Goal: Task Accomplishment & Management: Use online tool/utility

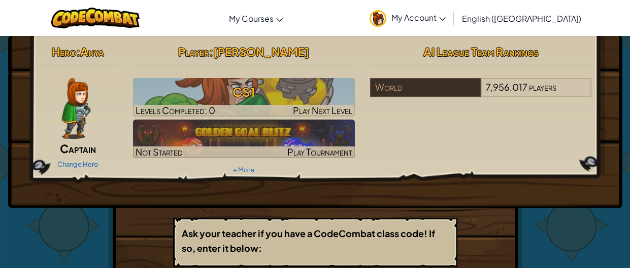
click at [296, 228] on b "Ask your teacher if you have a CodeCombat class code! If so, enter it below:" at bounding box center [308, 241] width 253 height 26
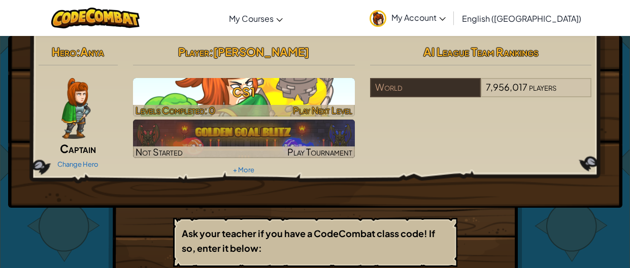
click at [164, 115] on span "Levels Completed: 0" at bounding box center [175, 111] width 80 height 12
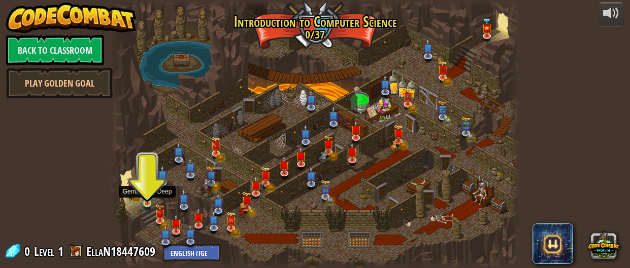
click at [150, 203] on div at bounding box center [147, 203] width 8 height 8
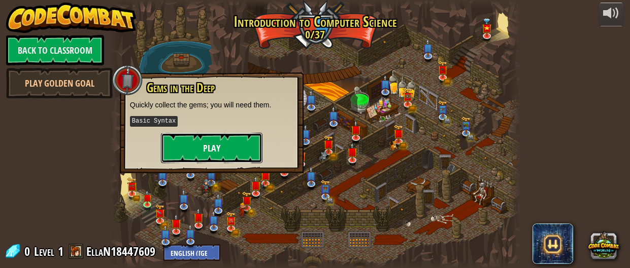
click at [188, 148] on button "Play" at bounding box center [211, 148] width 101 height 30
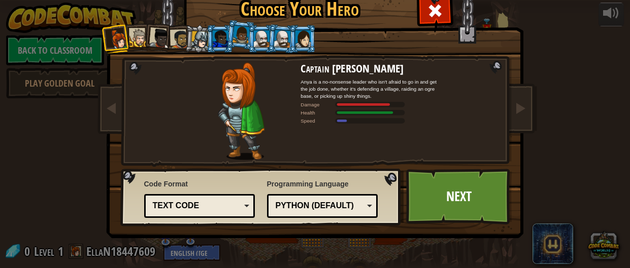
click at [343, 203] on div "Python (Default)" at bounding box center [320, 206] width 88 height 12
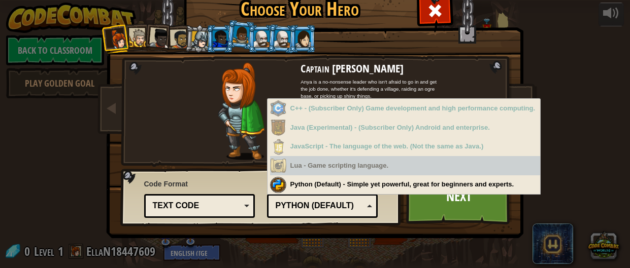
click at [328, 167] on div "Lua - Game scripting language." at bounding box center [405, 166] width 270 height 20
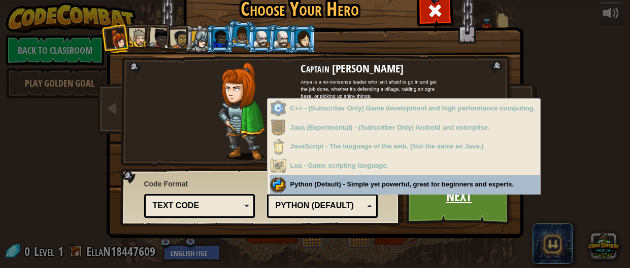
click at [429, 198] on link "Next" at bounding box center [459, 197] width 106 height 56
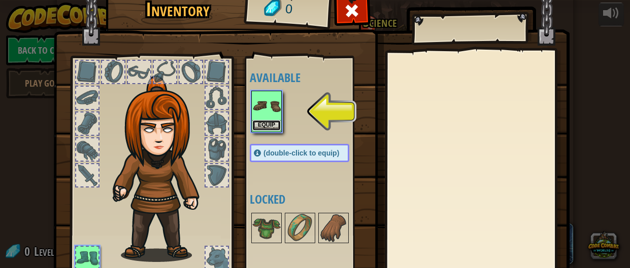
click at [269, 123] on button "Equip" at bounding box center [266, 125] width 28 height 11
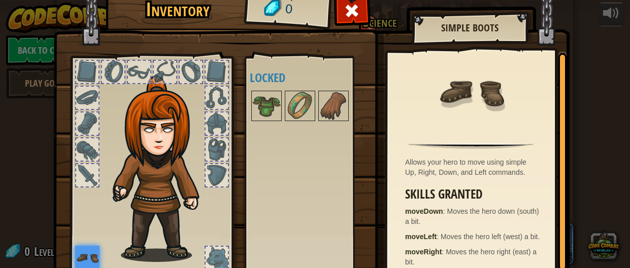
click at [216, 171] on div at bounding box center [217, 175] width 22 height 22
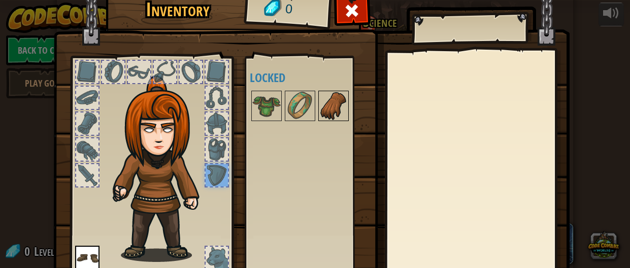
click at [323, 110] on img at bounding box center [333, 106] width 28 height 28
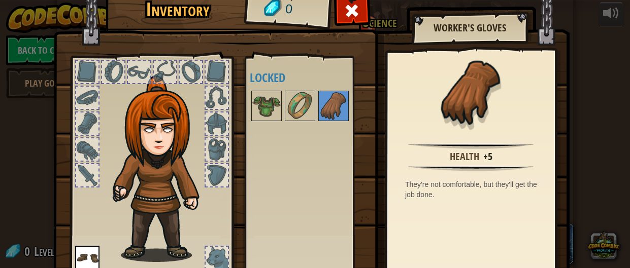
click at [259, 178] on div "Available Equip (double-click to equip) Locked" at bounding box center [310, 167] width 120 height 212
click at [350, 17] on span at bounding box center [352, 11] width 16 height 16
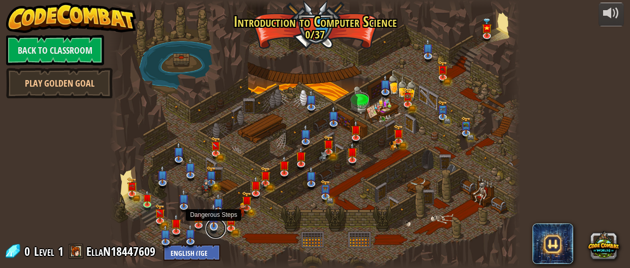
click at [207, 227] on link at bounding box center [216, 229] width 20 height 20
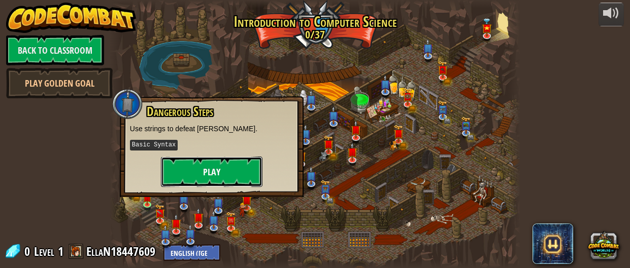
click at [228, 172] on button "Play" at bounding box center [211, 172] width 101 height 30
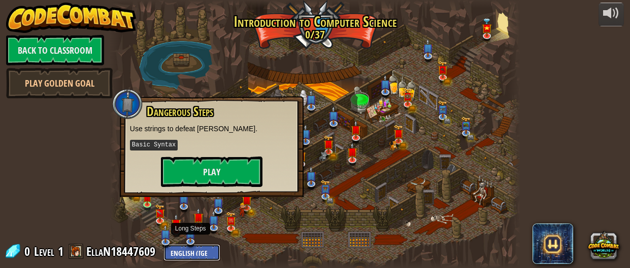
click at [184, 248] on div "powered by Back to Classroom Play Golden Goal Kithgard Gates Escape the Kithgar…" at bounding box center [315, 134] width 630 height 268
click at [183, 246] on div "powered by Back to Classroom Play Golden Goal Kithgard Gates Escape the Kithgar…" at bounding box center [315, 134] width 630 height 268
click at [156, 218] on img at bounding box center [160, 208] width 11 height 23
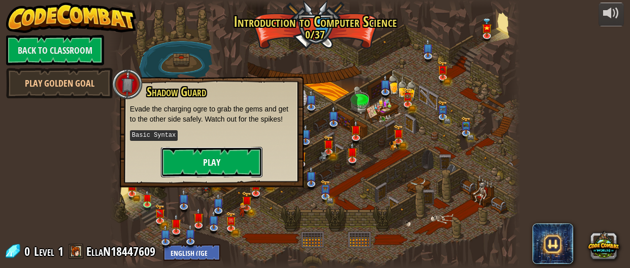
click at [213, 157] on button "Play" at bounding box center [211, 162] width 101 height 30
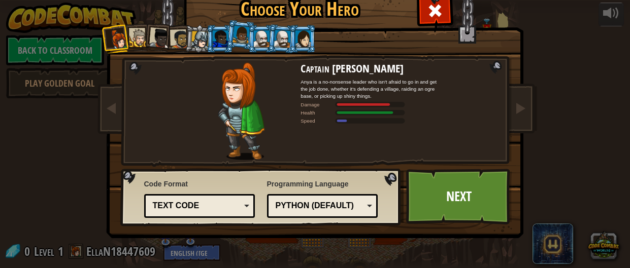
click at [213, 157] on div at bounding box center [241, 111] width 119 height 98
click at [111, 111] on span at bounding box center [112, 108] width 12 height 12
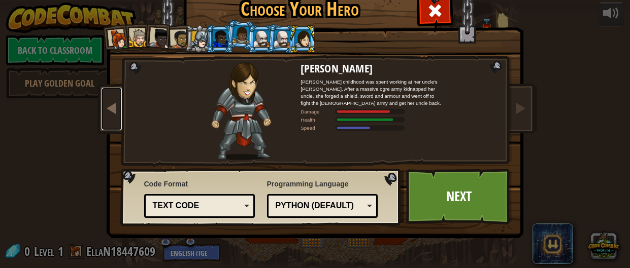
click at [111, 111] on span at bounding box center [112, 108] width 12 height 12
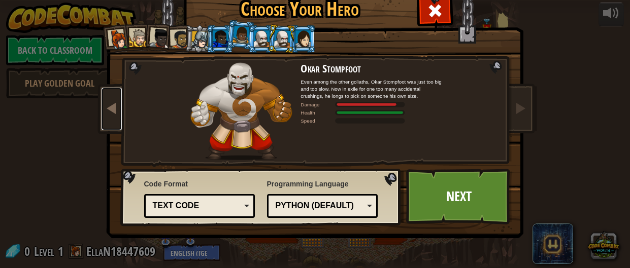
click at [111, 111] on span at bounding box center [112, 108] width 12 height 12
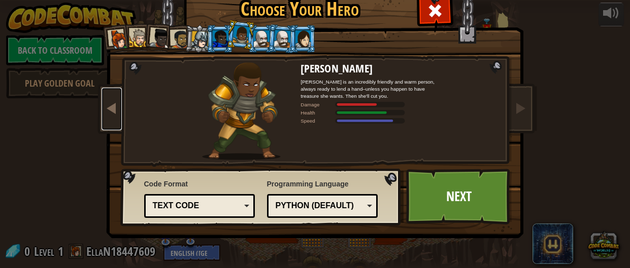
click at [112, 113] on span at bounding box center [112, 108] width 12 height 12
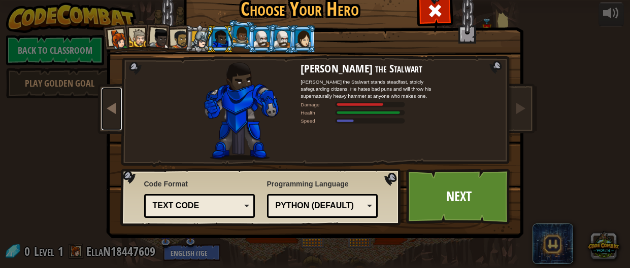
click at [112, 113] on span at bounding box center [112, 108] width 12 height 12
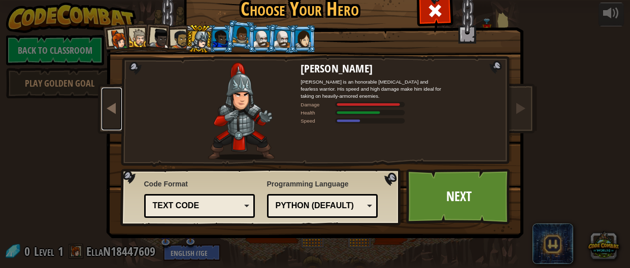
click at [112, 113] on span at bounding box center [112, 108] width 12 height 12
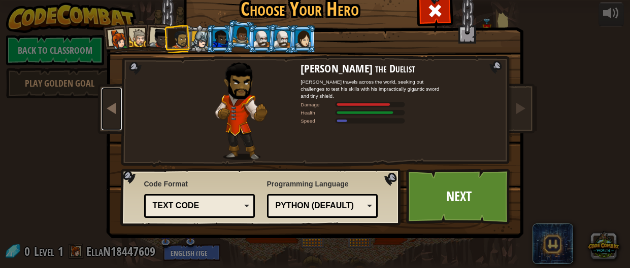
click at [112, 113] on span at bounding box center [112, 108] width 12 height 12
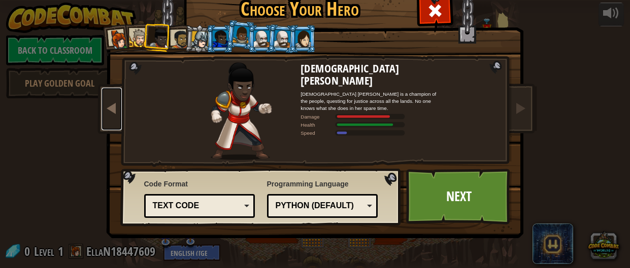
click at [112, 113] on span at bounding box center [112, 108] width 12 height 12
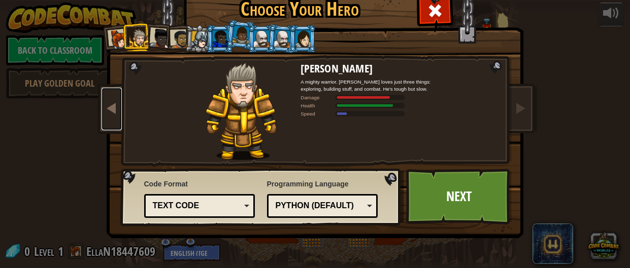
click at [112, 113] on span at bounding box center [112, 108] width 12 height 12
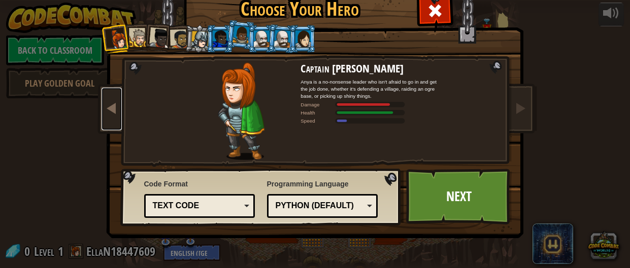
click at [112, 113] on span at bounding box center [112, 108] width 12 height 12
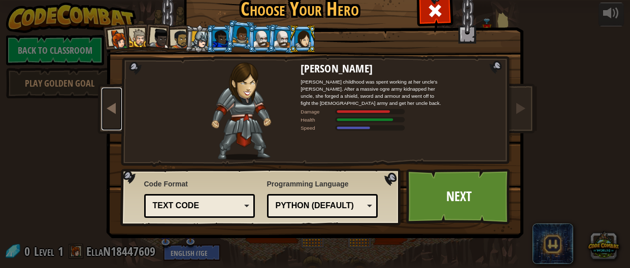
click at [112, 113] on span at bounding box center [112, 108] width 12 height 12
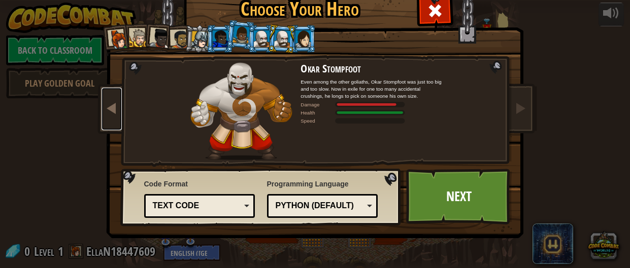
click at [112, 113] on span at bounding box center [112, 108] width 12 height 12
click at [113, 114] on span at bounding box center [112, 108] width 12 height 12
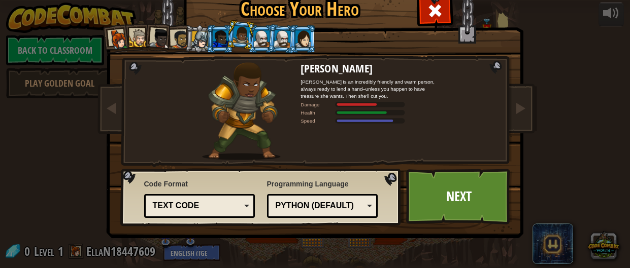
click at [199, 41] on div at bounding box center [199, 39] width 17 height 17
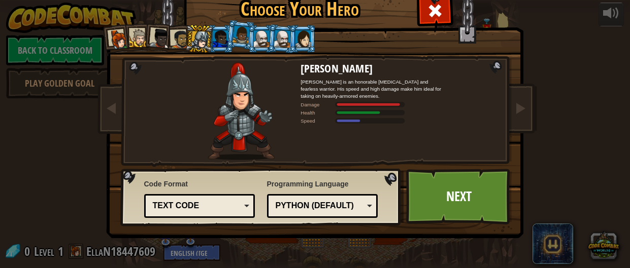
click at [113, 35] on div at bounding box center [118, 39] width 20 height 20
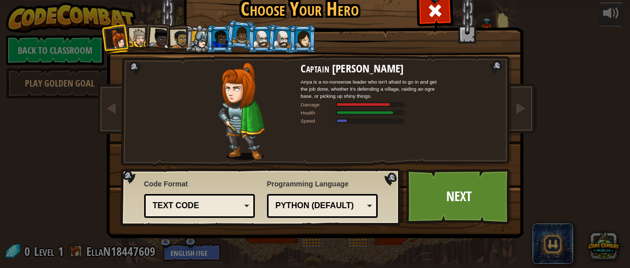
click at [308, 48] on li at bounding box center [302, 39] width 27 height 28
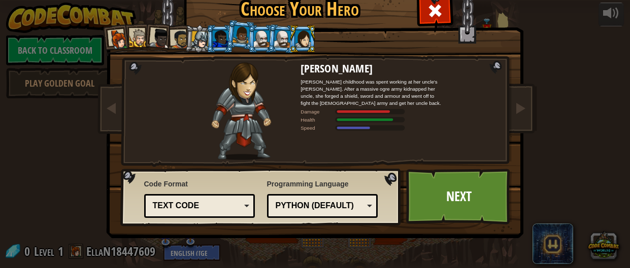
click at [278, 34] on div at bounding box center [282, 38] width 17 height 17
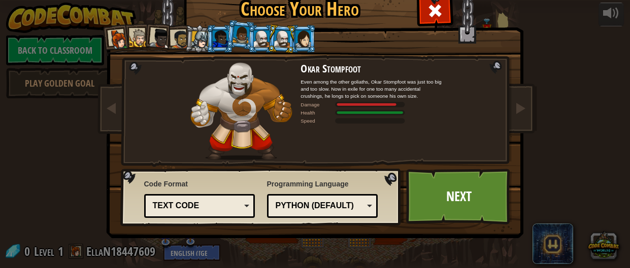
click at [256, 37] on div at bounding box center [262, 38] width 16 height 16
click at [245, 128] on img at bounding box center [240, 111] width 101 height 98
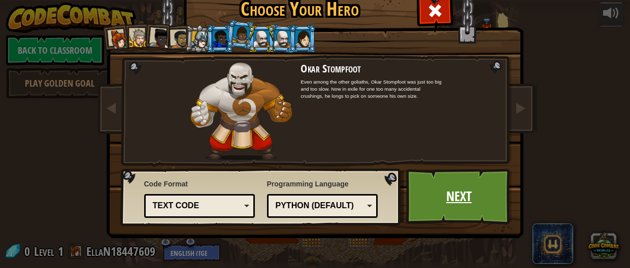
click at [416, 184] on link "Next" at bounding box center [459, 197] width 106 height 56
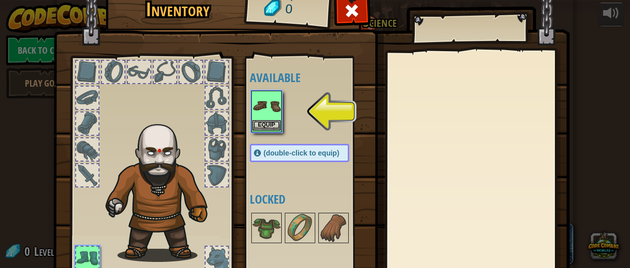
click at [259, 107] on img at bounding box center [266, 106] width 28 height 28
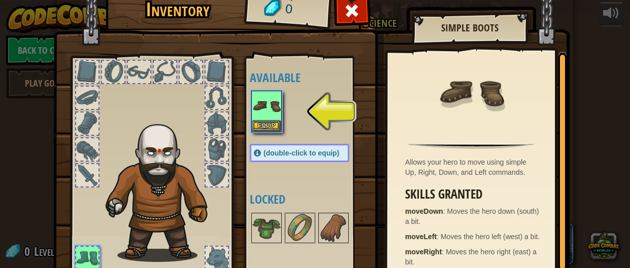
click at [209, 125] on div at bounding box center [217, 124] width 22 height 22
click at [260, 118] on img at bounding box center [266, 106] width 28 height 28
click at [262, 123] on button "Equip" at bounding box center [266, 125] width 28 height 11
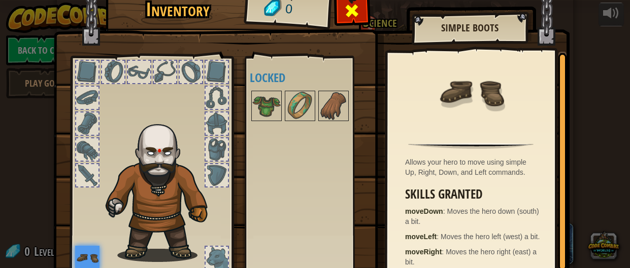
click at [344, 13] on span at bounding box center [352, 11] width 16 height 16
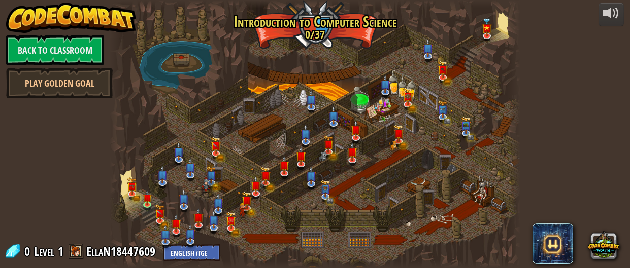
click at [186, 53] on div at bounding box center [315, 134] width 410 height 268
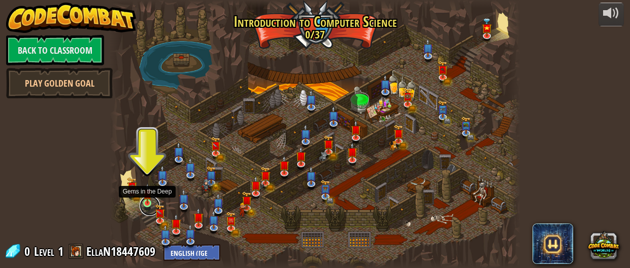
click at [145, 204] on link at bounding box center [150, 206] width 20 height 20
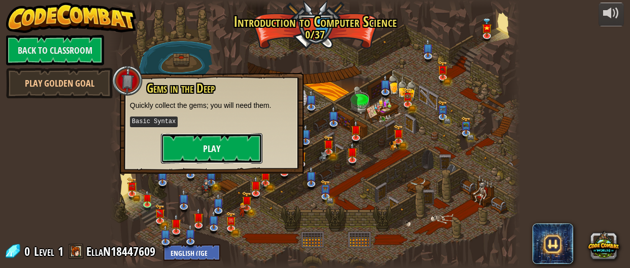
click at [182, 145] on button "Play" at bounding box center [211, 148] width 101 height 30
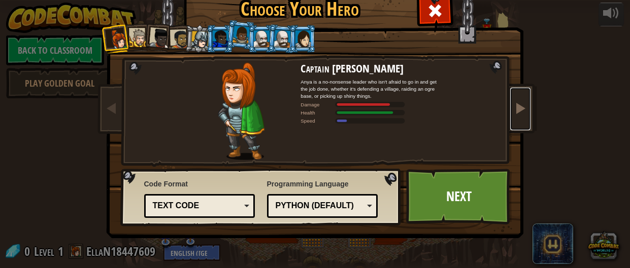
click at [518, 104] on span at bounding box center [520, 108] width 12 height 12
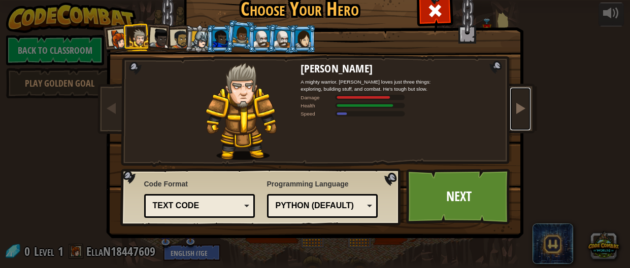
click at [518, 105] on span at bounding box center [520, 108] width 12 height 12
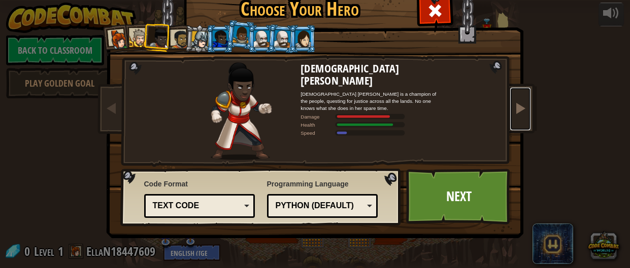
click at [518, 105] on span at bounding box center [520, 108] width 12 height 12
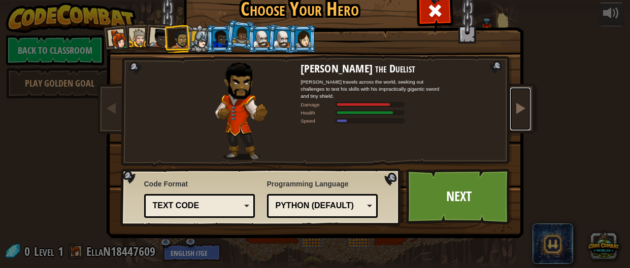
click at [518, 105] on span at bounding box center [520, 108] width 12 height 12
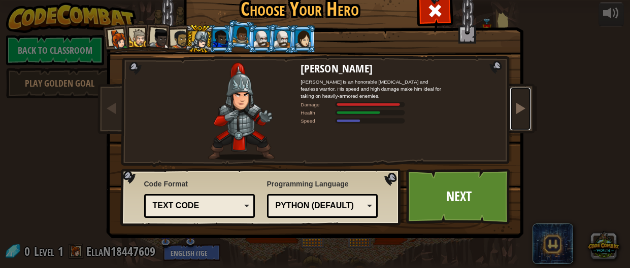
click at [518, 105] on span at bounding box center [520, 108] width 12 height 12
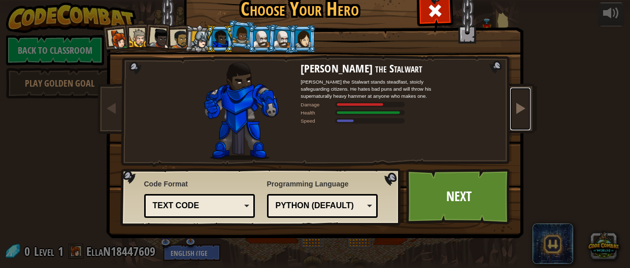
click at [518, 105] on span at bounding box center [520, 108] width 12 height 12
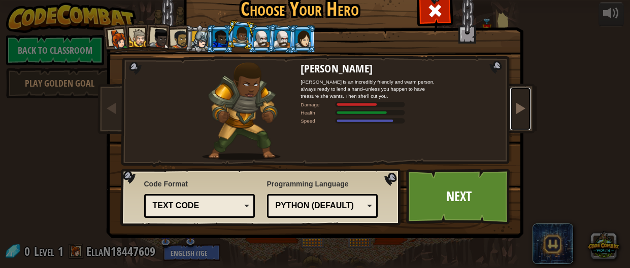
click at [518, 105] on span at bounding box center [520, 108] width 12 height 12
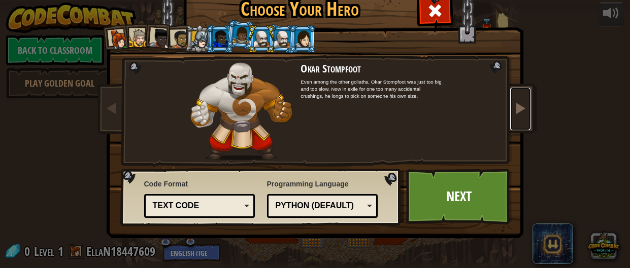
click at [522, 112] on span at bounding box center [520, 108] width 12 height 12
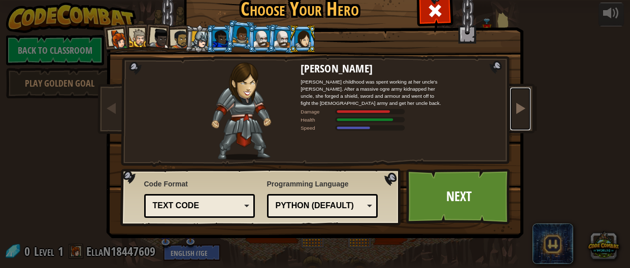
click at [522, 112] on span at bounding box center [520, 108] width 12 height 12
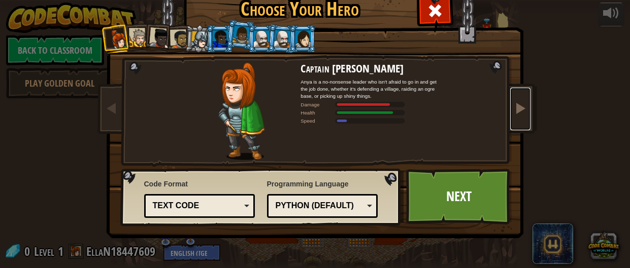
click at [522, 112] on span at bounding box center [520, 108] width 12 height 12
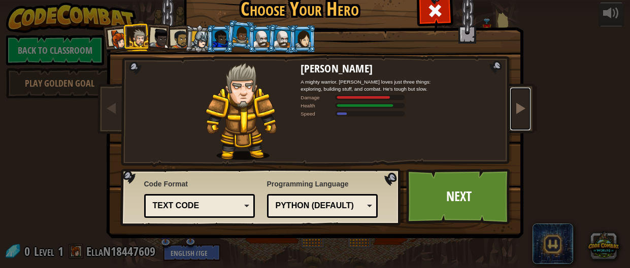
click at [522, 112] on span at bounding box center [520, 108] width 12 height 12
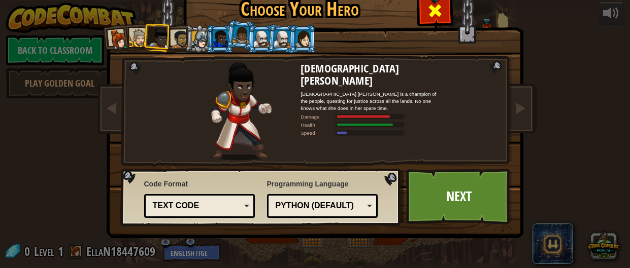
click at [443, 17] on div at bounding box center [435, 9] width 32 height 32
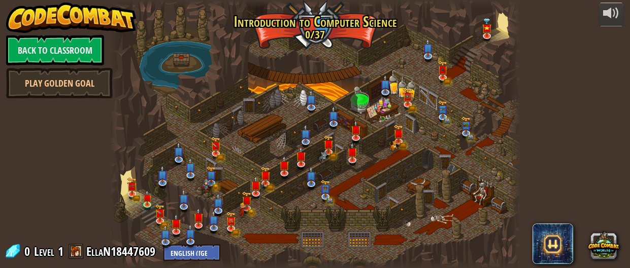
click at [503, 22] on div at bounding box center [315, 134] width 410 height 268
click at [261, 132] on div at bounding box center [315, 134] width 410 height 268
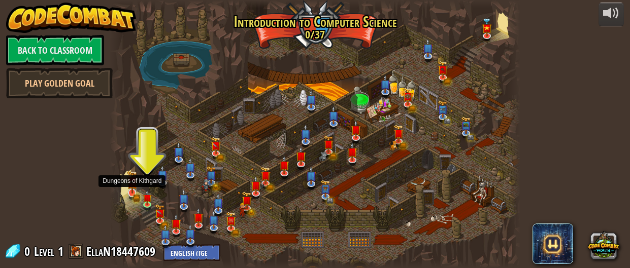
click at [128, 181] on img at bounding box center [132, 181] width 11 height 23
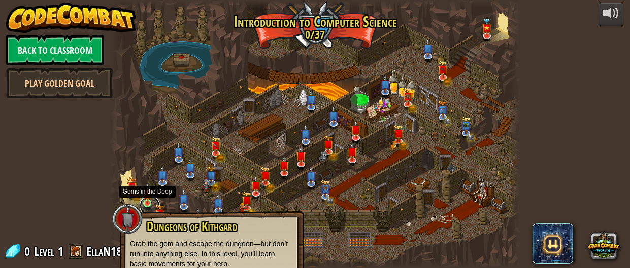
click at [150, 204] on link at bounding box center [150, 206] width 20 height 20
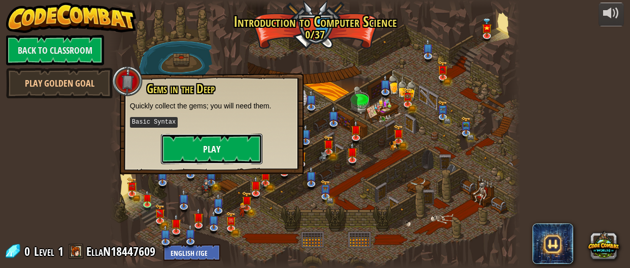
click at [192, 151] on button "Play" at bounding box center [211, 149] width 101 height 30
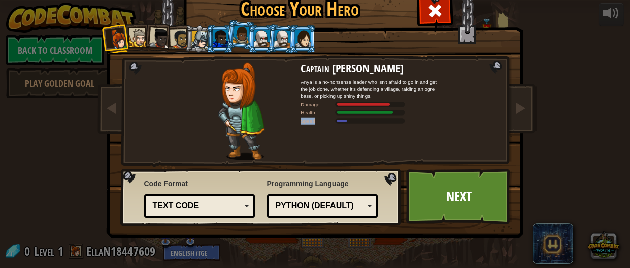
drag, startPoint x: 366, startPoint y: 112, endPoint x: 368, endPoint y: 124, distance: 11.8
click at [368, 124] on div "Captain [PERSON_NAME] Anya is a no-nonsense leader who isn't afraid to go in an…" at bounding box center [371, 111] width 142 height 98
click at [312, 118] on div "Speed" at bounding box center [318, 120] width 36 height 7
click at [309, 123] on div "Speed" at bounding box center [318, 120] width 36 height 7
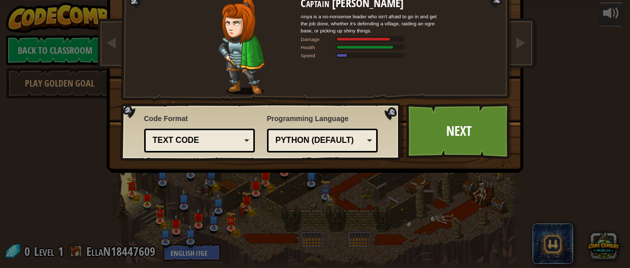
click at [339, 153] on div "Programming Language Python (Default) JavaScript Lua C++ Java (Experimental) Py…" at bounding box center [322, 133] width 111 height 44
click at [339, 138] on div "Python (Default)" at bounding box center [320, 141] width 88 height 12
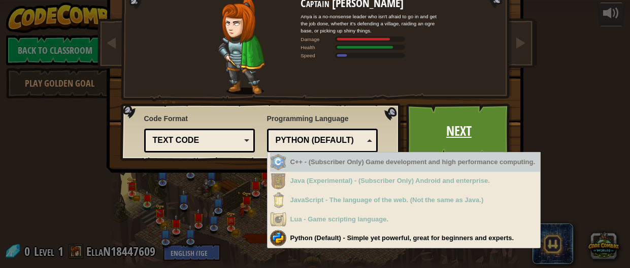
click at [431, 133] on link "Next" at bounding box center [459, 132] width 106 height 56
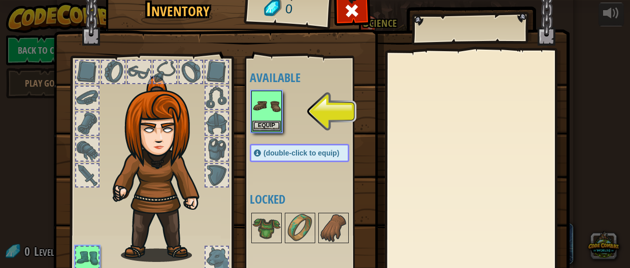
click at [431, 133] on div at bounding box center [476, 166] width 179 height 228
click at [264, 124] on button "Equip" at bounding box center [266, 125] width 28 height 11
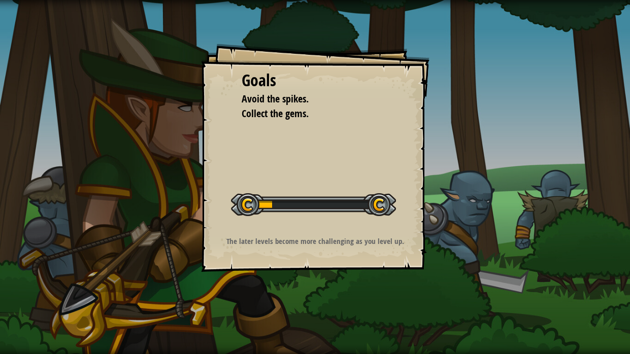
click at [247, 200] on div at bounding box center [313, 204] width 165 height 23
click at [265, 114] on span "Collect the gems." at bounding box center [275, 114] width 67 height 14
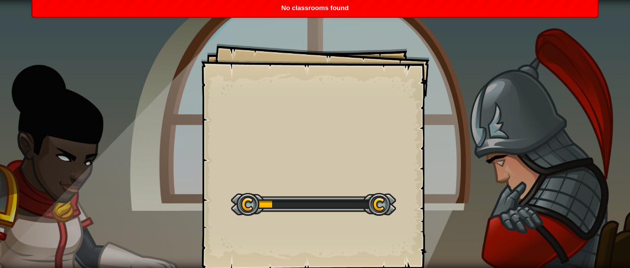
click at [417, 3] on div "No classrooms found" at bounding box center [314, 8] width 565 height 17
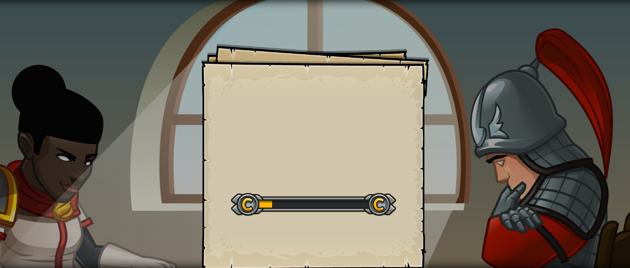
click at [417, 3] on div "Goals Start Level Error loading from server. Try refreshing the page. You'll ne…" at bounding box center [315, 134] width 630 height 268
click at [494, 170] on div "Goals Start Level Error loading from server. Try refreshing the page. You'll ne…" at bounding box center [315, 134] width 630 height 268
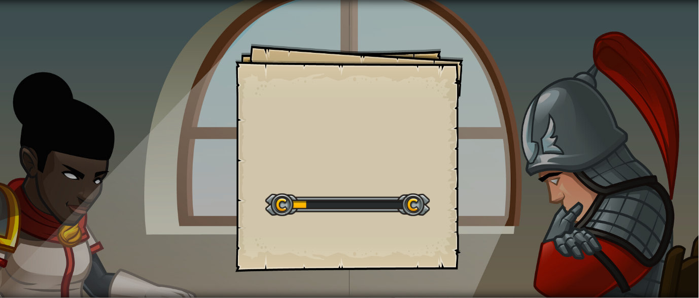
click at [384, 259] on div "Goals Start Level Error loading from server. Try refreshing the page. You'll ne…" at bounding box center [349, 158] width 228 height 228
click at [418, 211] on div at bounding box center [347, 204] width 165 height 23
click at [399, 109] on div "Goals Start Level Error loading from server. Try refreshing the page. You'll ne…" at bounding box center [349, 158] width 228 height 228
